Goal: Book appointment/travel/reservation

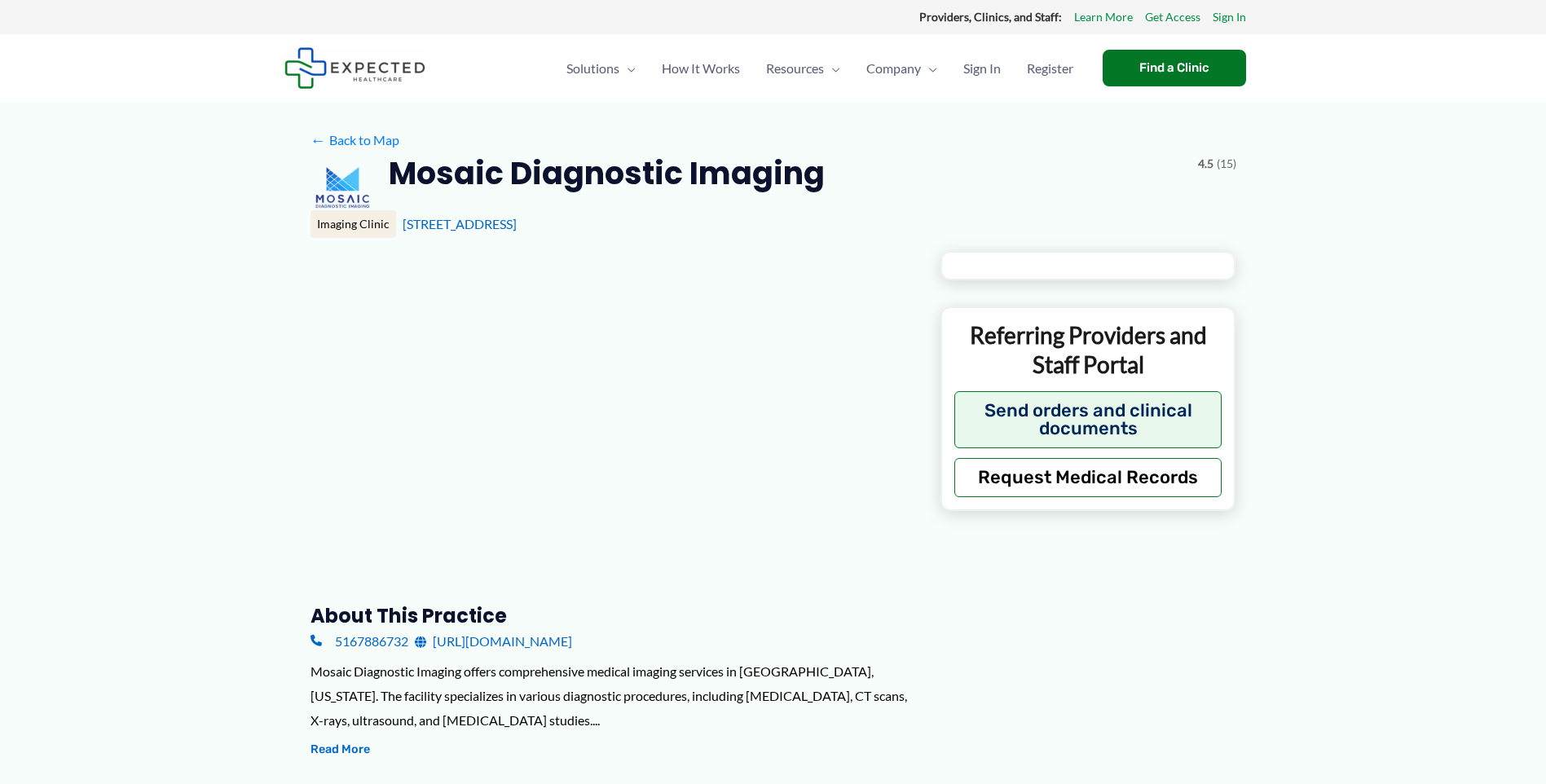
type input "**********"
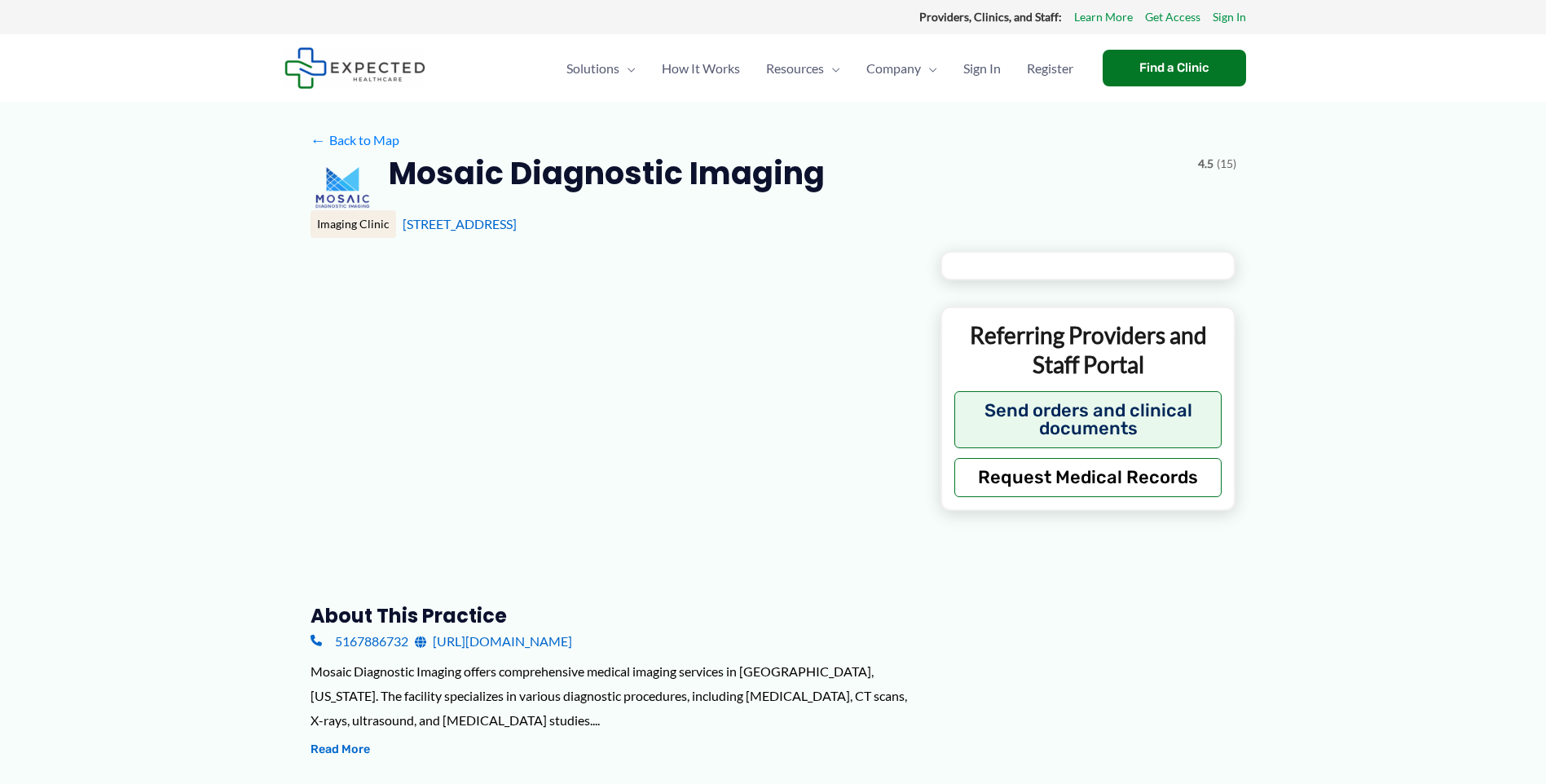
type input "**********"
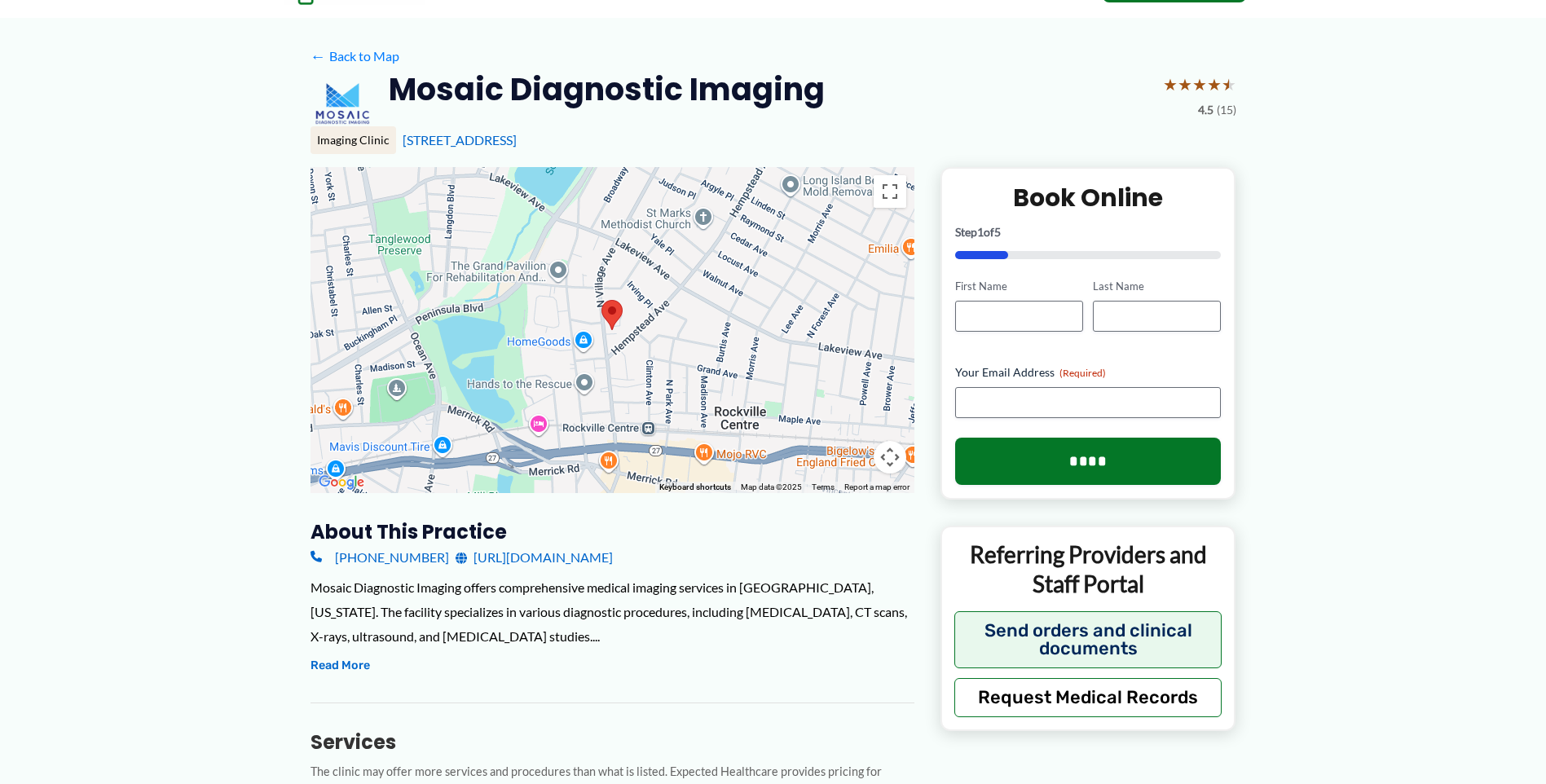
scroll to position [163, 0]
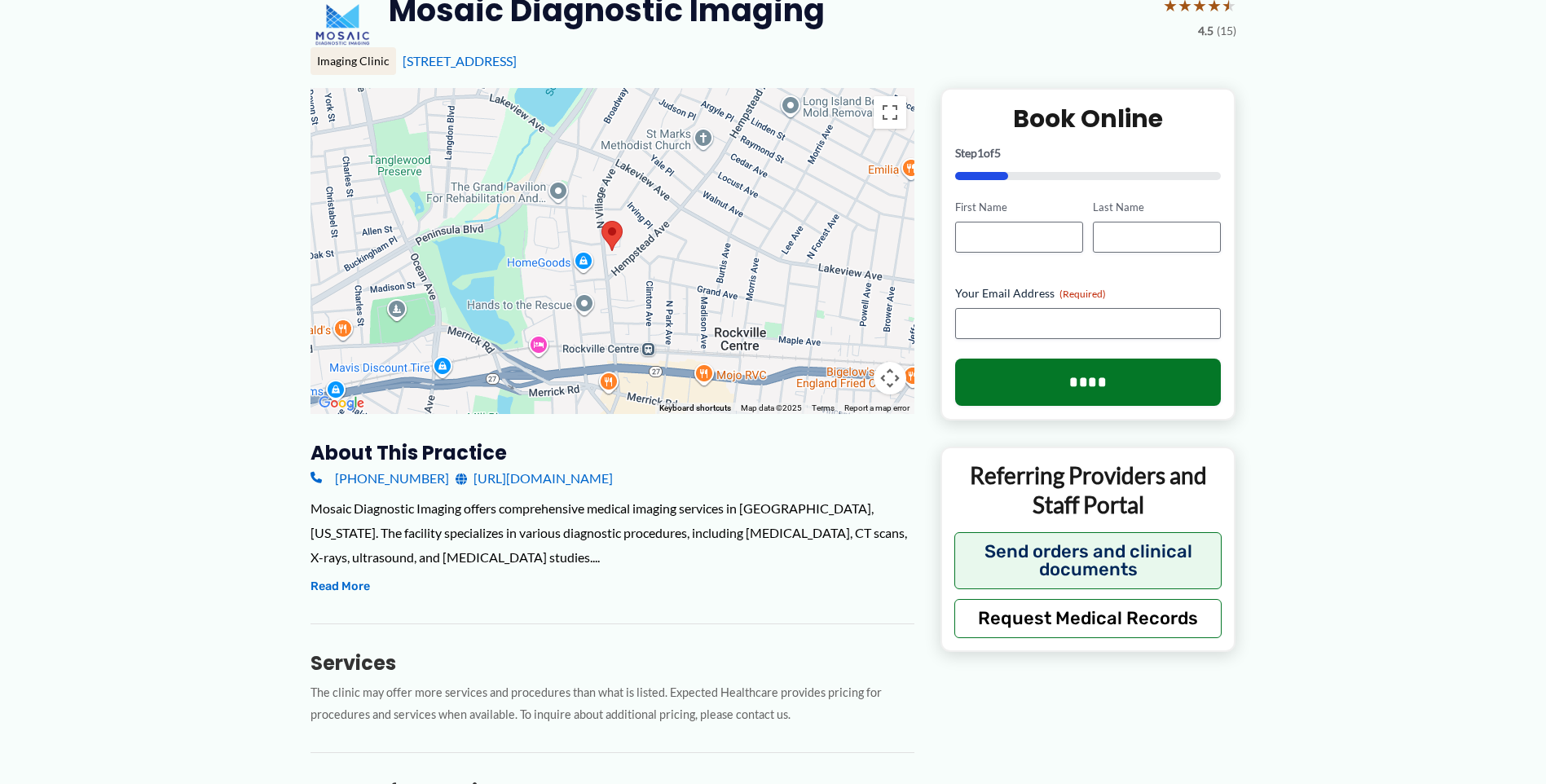
click at [578, 480] on link "[URL][DOMAIN_NAME]" at bounding box center [534, 477] width 157 height 24
